Goal: Check status: Check status

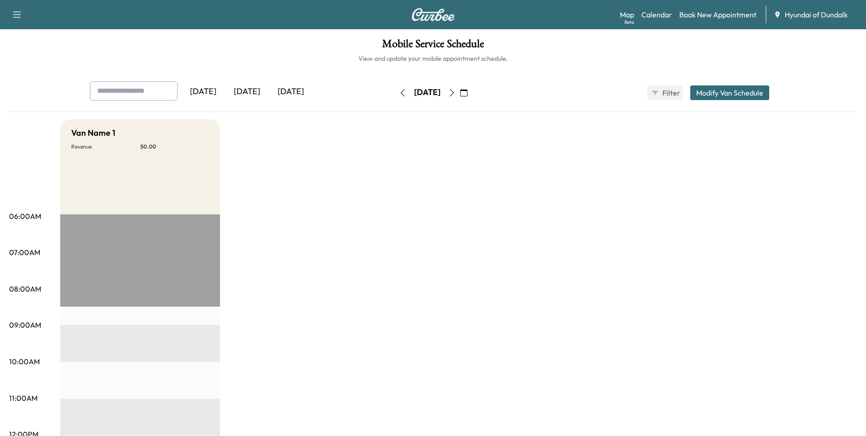
drag, startPoint x: 807, startPoint y: 82, endPoint x: 485, endPoint y: 94, distance: 322.2
click at [468, 94] on icon "button" at bounding box center [463, 92] width 7 height 7
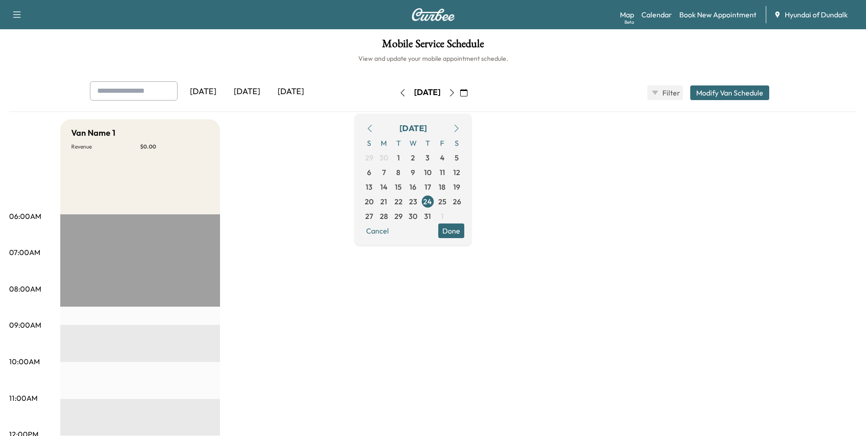
click at [460, 126] on icon "button" at bounding box center [456, 128] width 7 height 7
click at [460, 131] on icon "button" at bounding box center [456, 128] width 7 height 7
click at [417, 188] on span "15" at bounding box center [413, 186] width 7 height 11
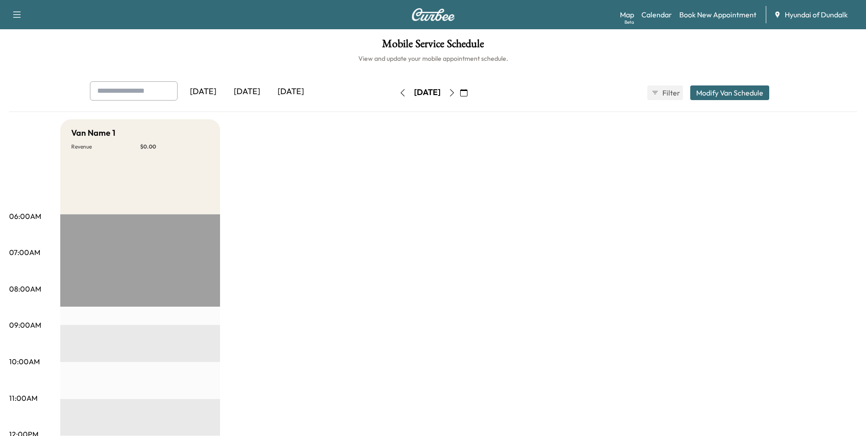
click at [401, 92] on icon "button" at bounding box center [403, 92] width 4 height 7
click at [399, 95] on icon "button" at bounding box center [402, 92] width 7 height 7
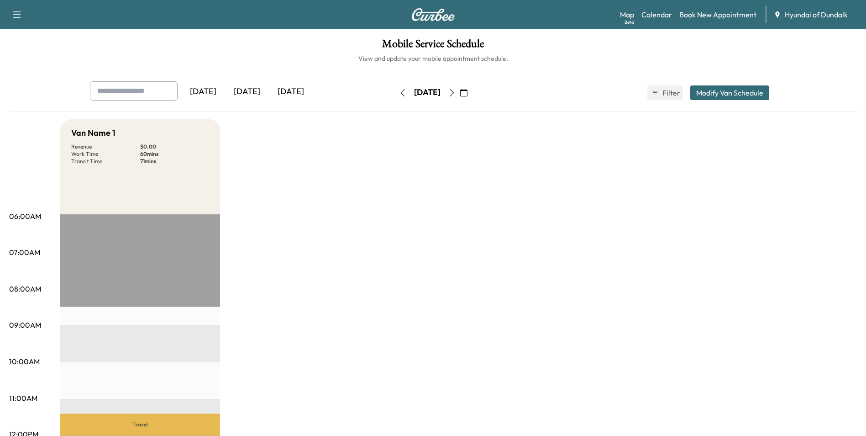
click at [401, 96] on icon "button" at bounding box center [403, 92] width 4 height 7
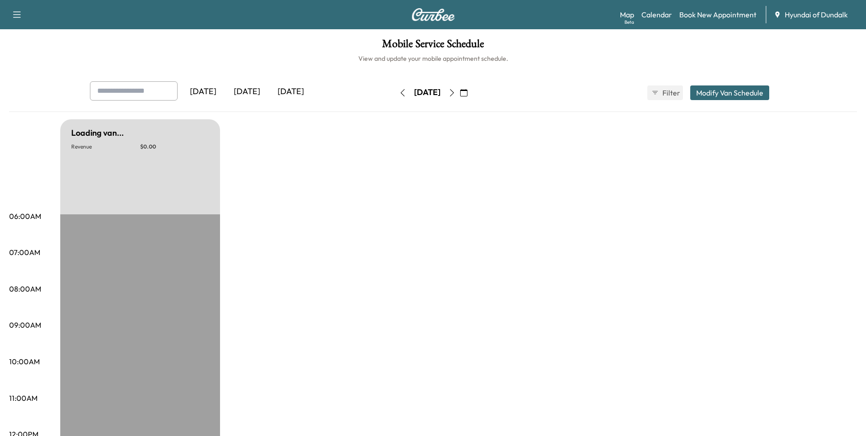
click at [399, 96] on icon "button" at bounding box center [402, 92] width 7 height 7
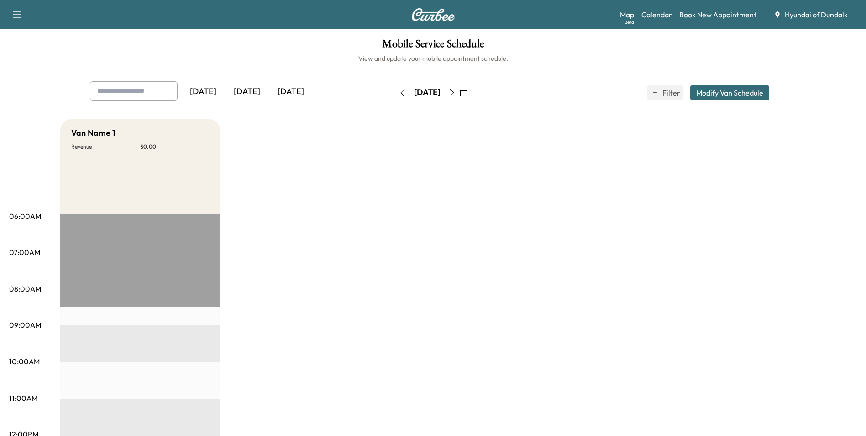
click at [399, 96] on icon "button" at bounding box center [402, 92] width 7 height 7
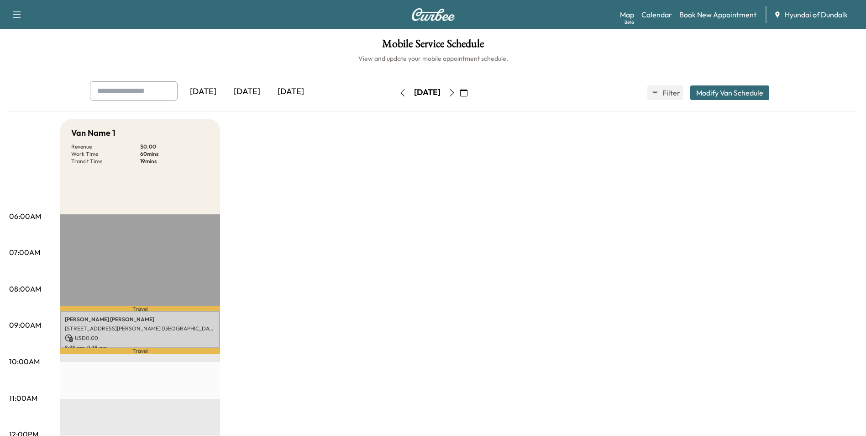
click at [460, 97] on button "button" at bounding box center [452, 92] width 16 height 15
